Goal: Information Seeking & Learning: Find contact information

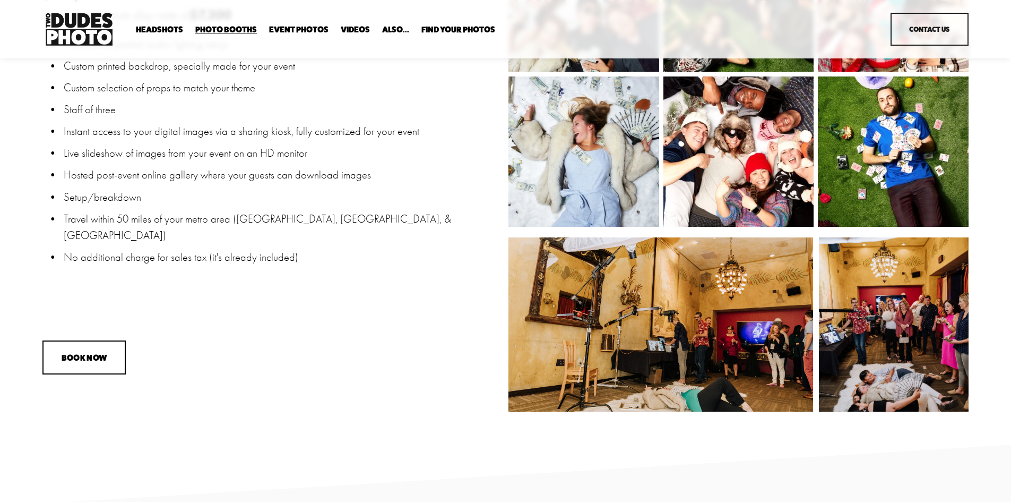
scroll to position [1067, 0]
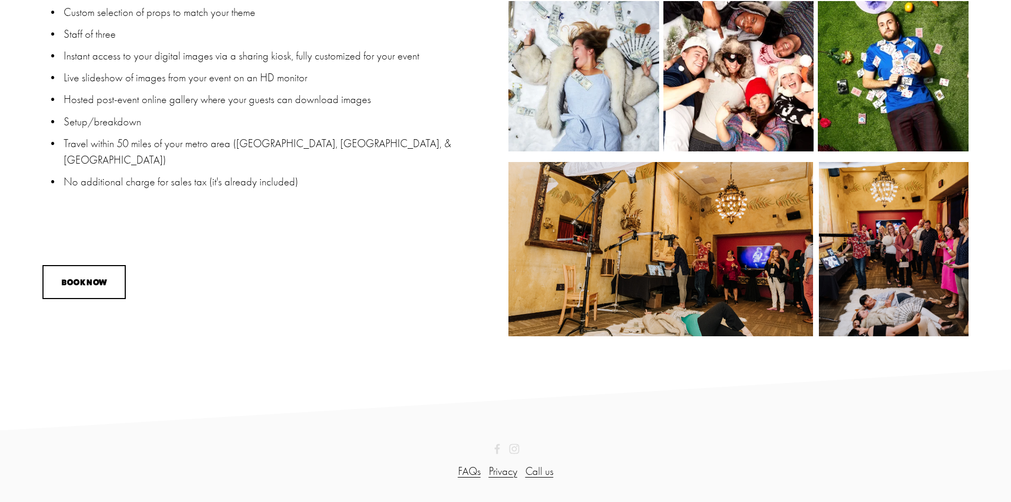
click at [476, 473] on link "FAQs" at bounding box center [469, 471] width 23 height 16
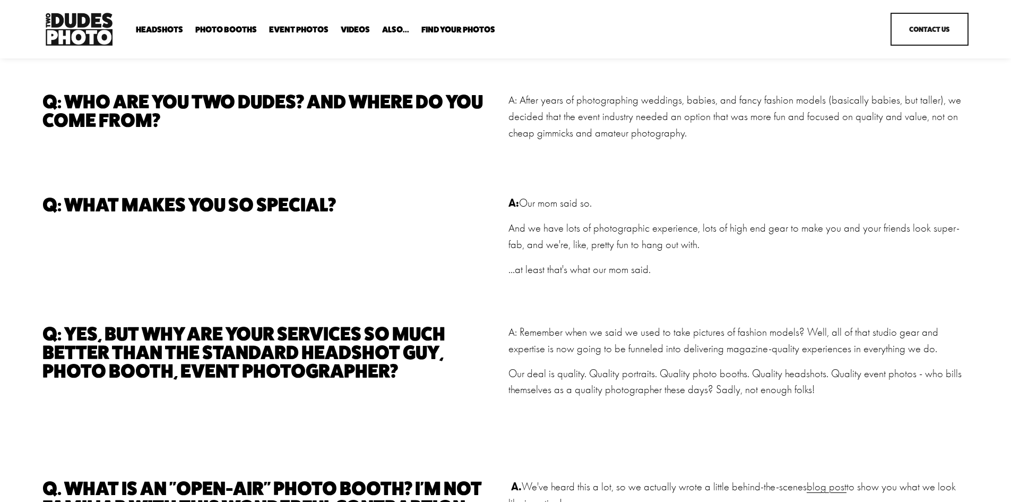
click at [0, 0] on span "Anti Booth" at bounding box center [0, 0] width 0 height 0
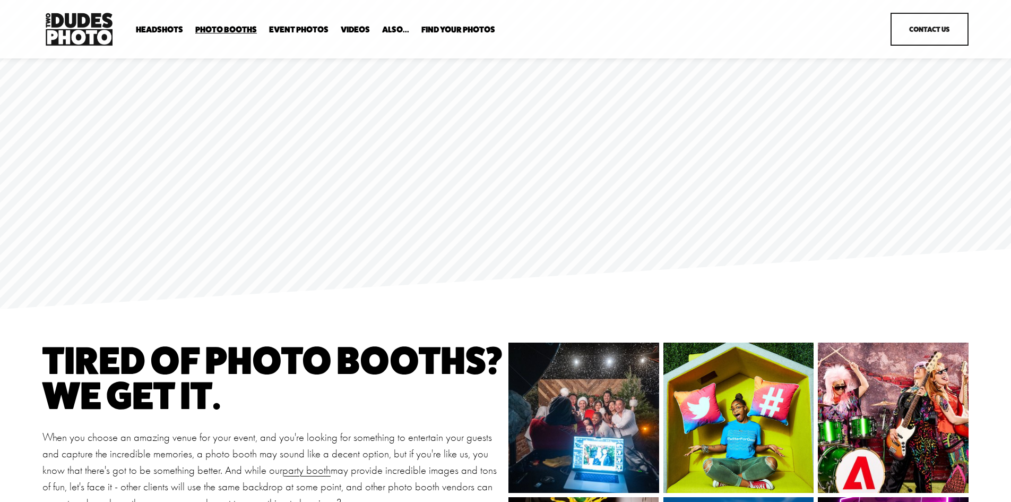
click at [0, 0] on span "Bespoke Booth" at bounding box center [0, 0] width 0 height 0
click at [0, 0] on span "Overhead Booth" at bounding box center [0, 0] width 0 height 0
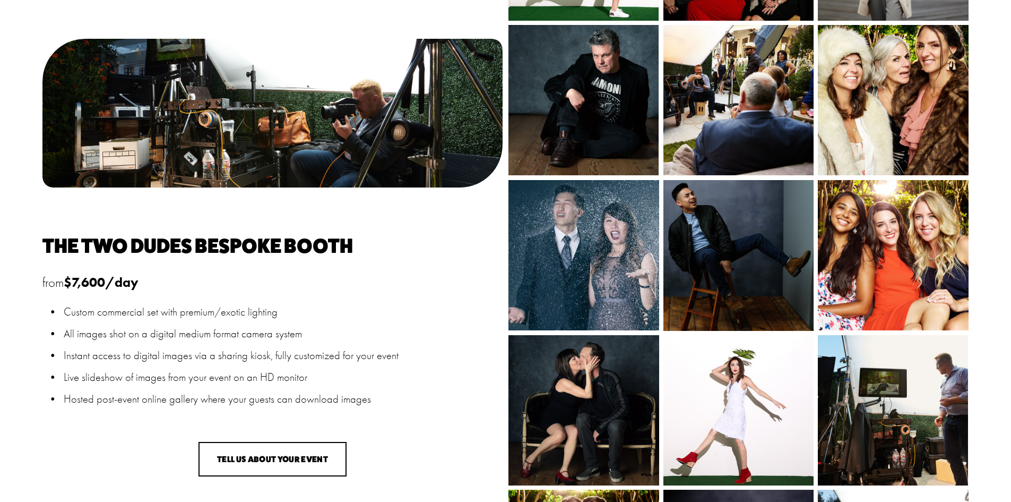
scroll to position [902, 0]
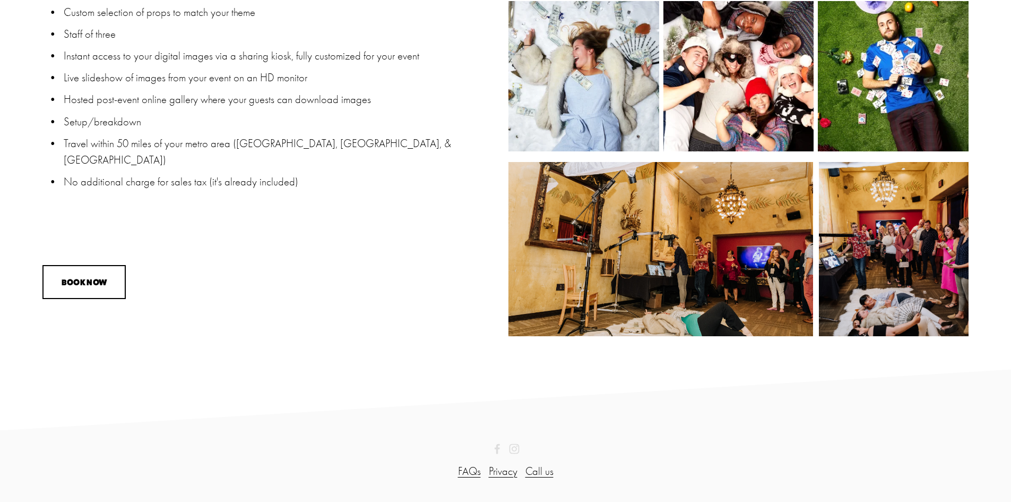
scroll to position [1014, 0]
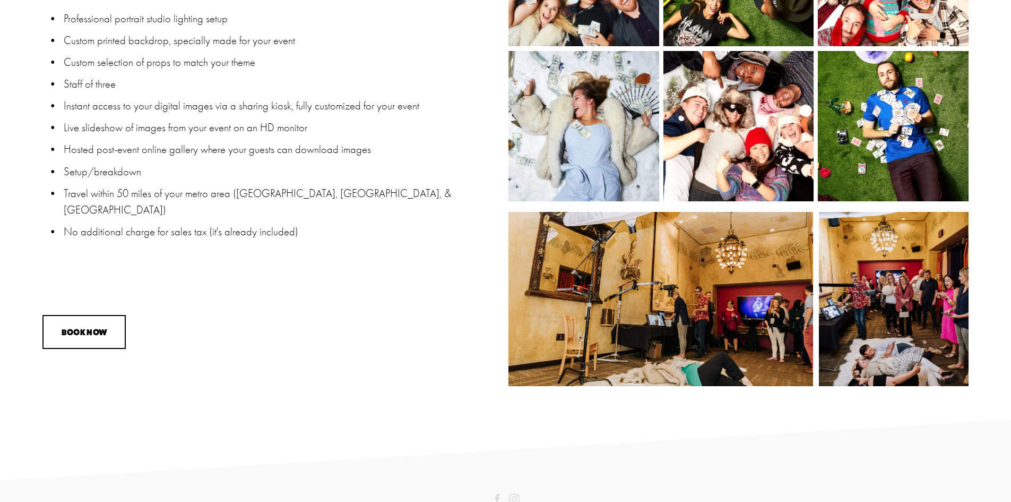
click at [876, 308] on div at bounding box center [894, 299] width 150 height 175
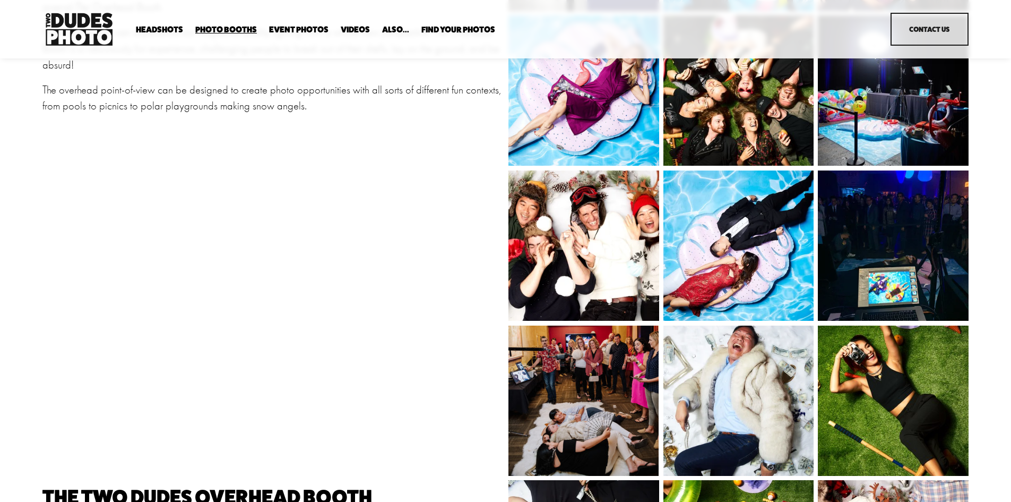
scroll to position [165, 0]
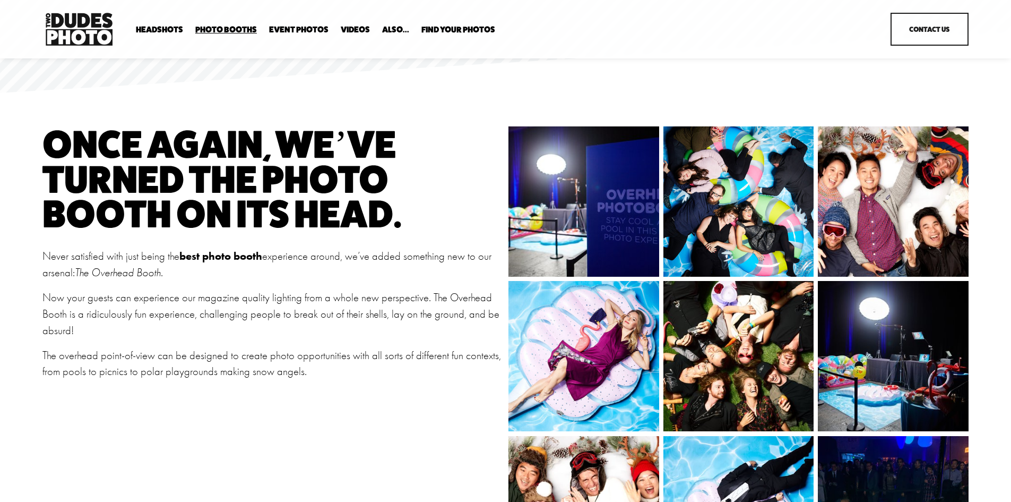
click at [910, 42] on link "Contact Us" at bounding box center [930, 29] width 78 height 33
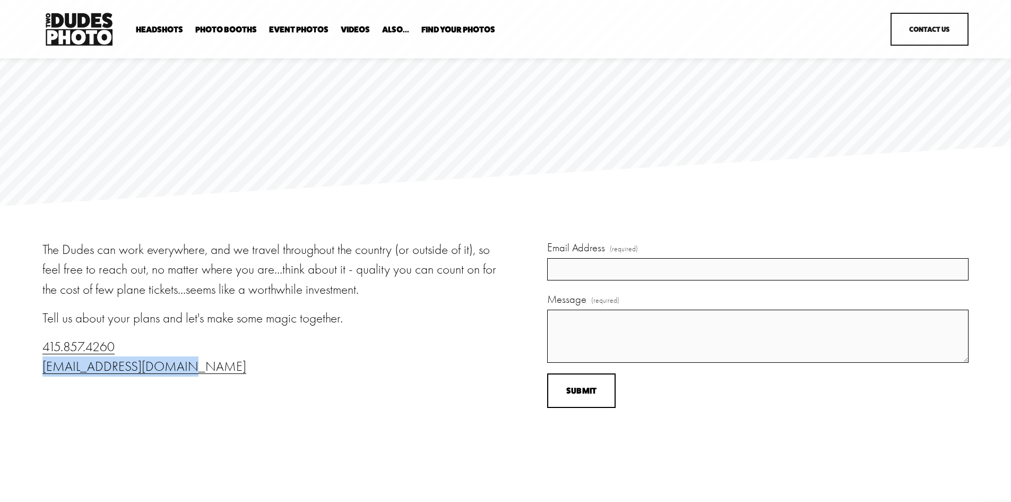
drag, startPoint x: 192, startPoint y: 374, endPoint x: 17, endPoint y: 375, distance: 175.2
click at [17, 375] on div "The Dudes can work everywhere, and we travel throughout the country (or outside…" at bounding box center [505, 352] width 1011 height 226
copy link "[EMAIL_ADDRESS][DOMAIN_NAME]"
click at [118, 369] on link "[EMAIL_ADDRESS][DOMAIN_NAME]" at bounding box center [144, 365] width 204 height 15
